Goal: Navigation & Orientation: Find specific page/section

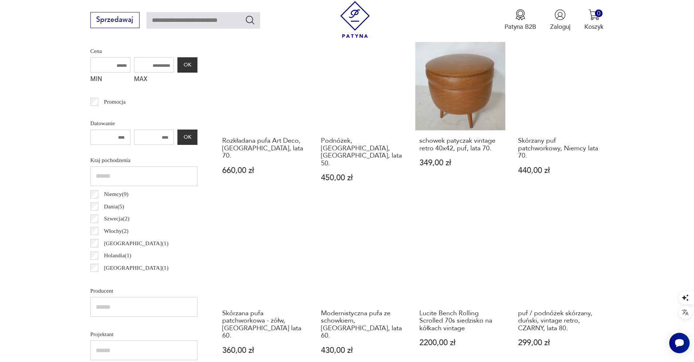
scroll to position [842, 0]
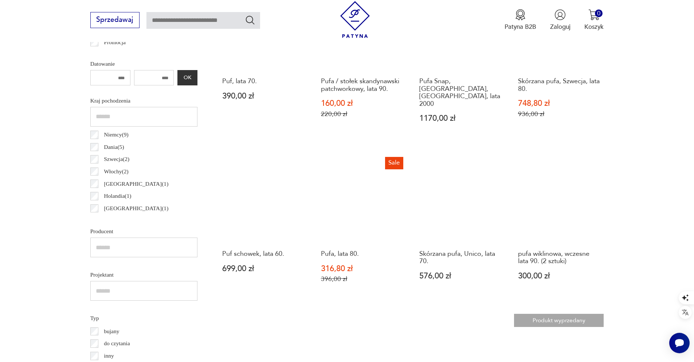
scroll to position [849, 0]
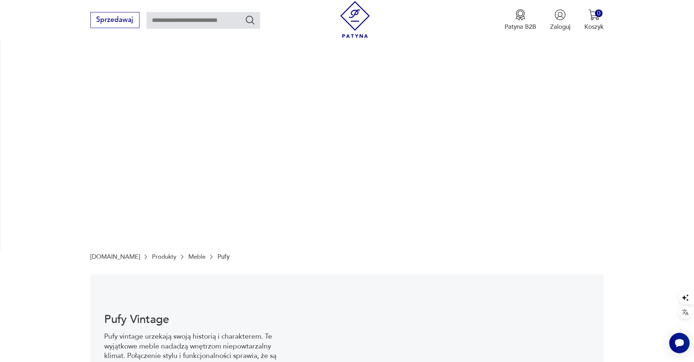
scroll to position [192, 0]
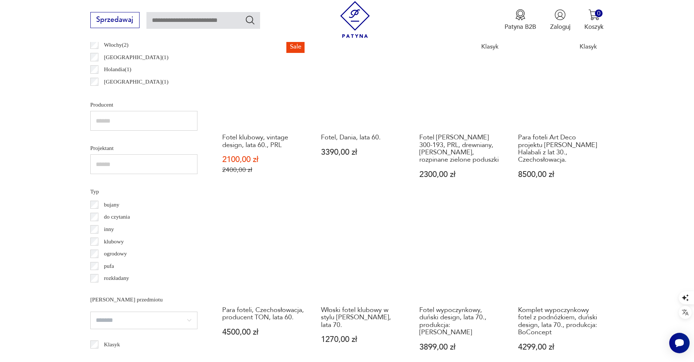
scroll to position [897, 0]
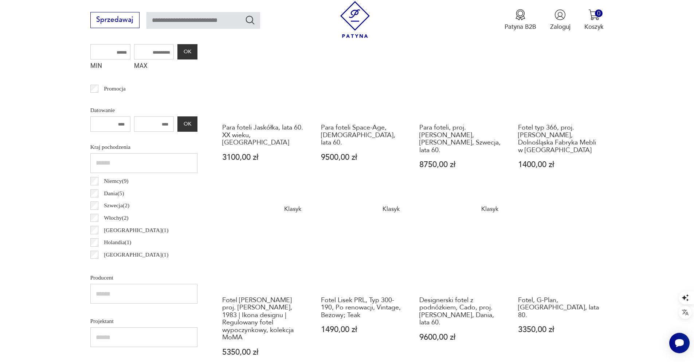
scroll to position [834, 0]
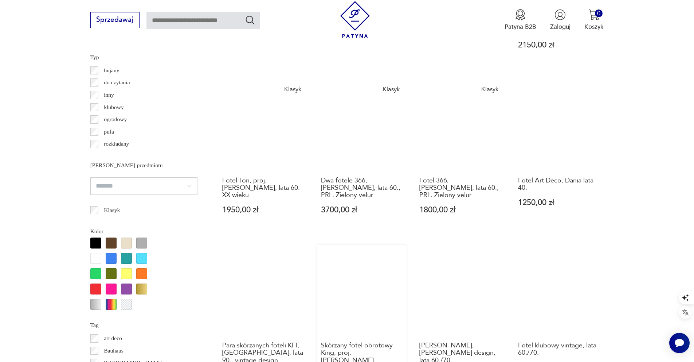
scroll to position [872, 0]
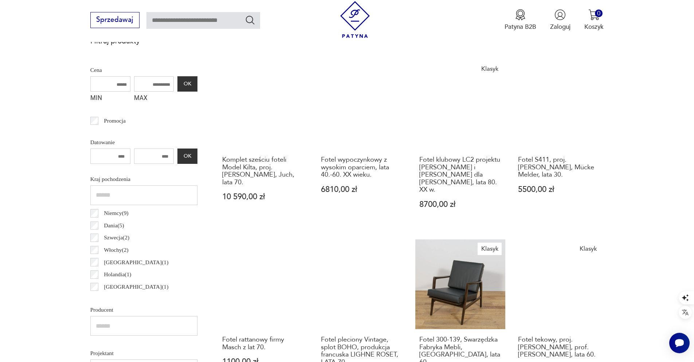
scroll to position [827, 0]
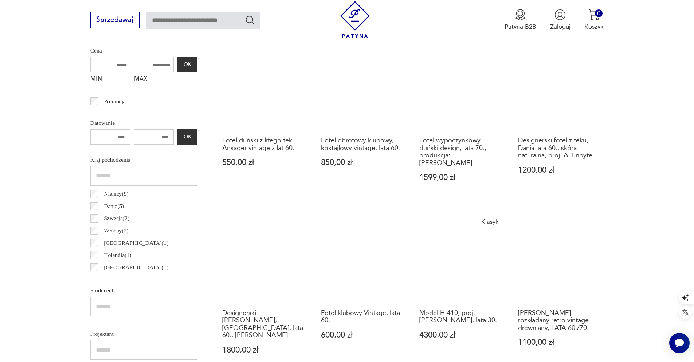
scroll to position [760, 0]
